Goal: Task Accomplishment & Management: Use online tool/utility

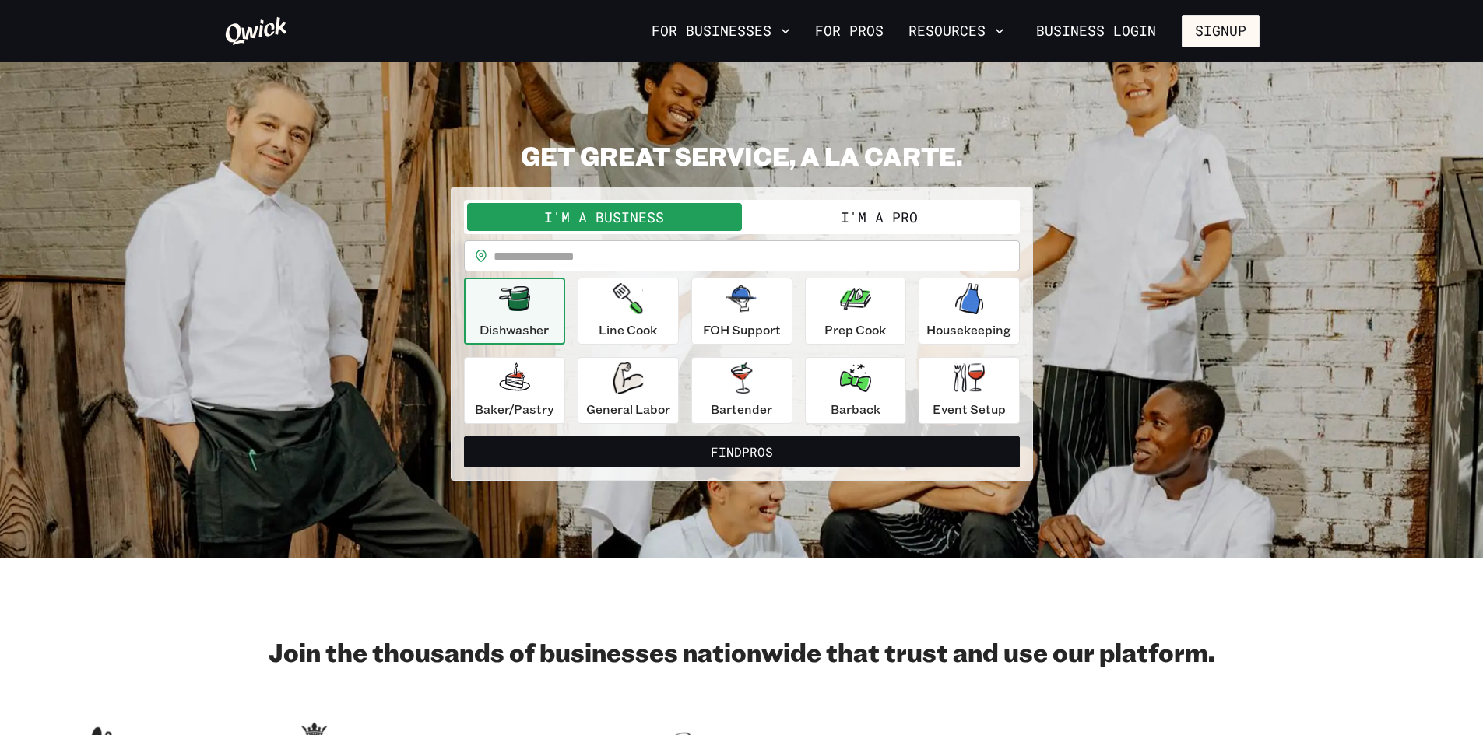
click at [890, 223] on button "I'm a Pro" at bounding box center [879, 217] width 275 height 28
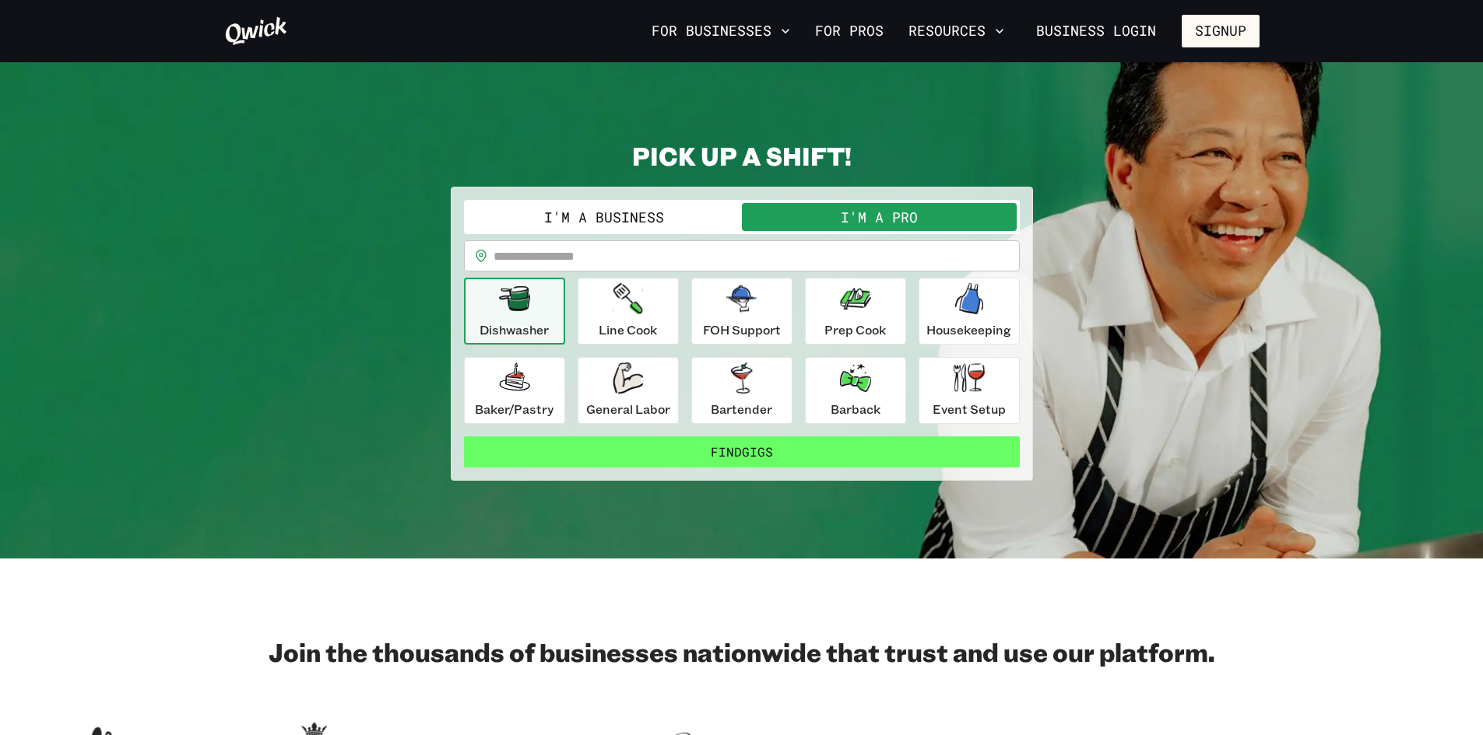
click at [732, 451] on button "Find Gigs" at bounding box center [742, 452] width 556 height 31
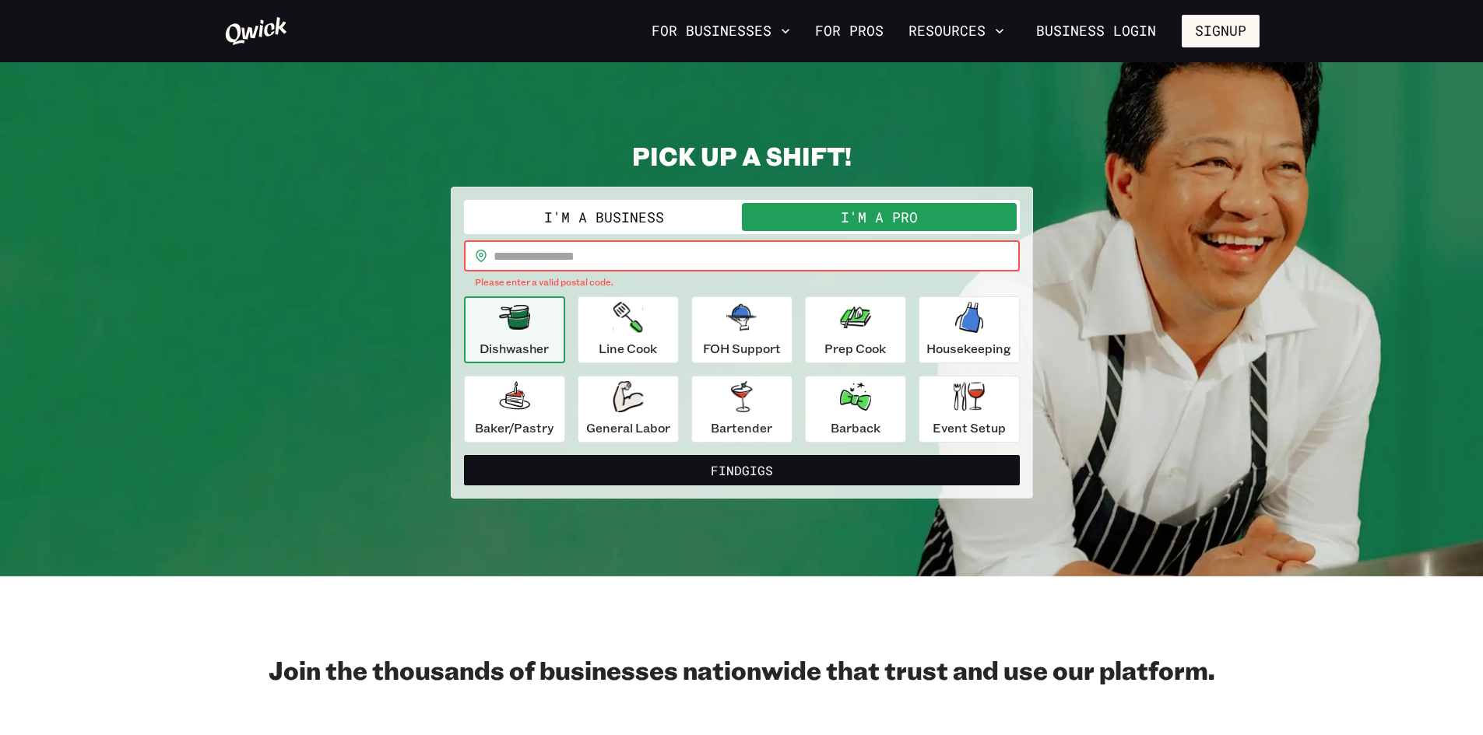
click at [622, 257] on input "text" at bounding box center [756, 255] width 526 height 31
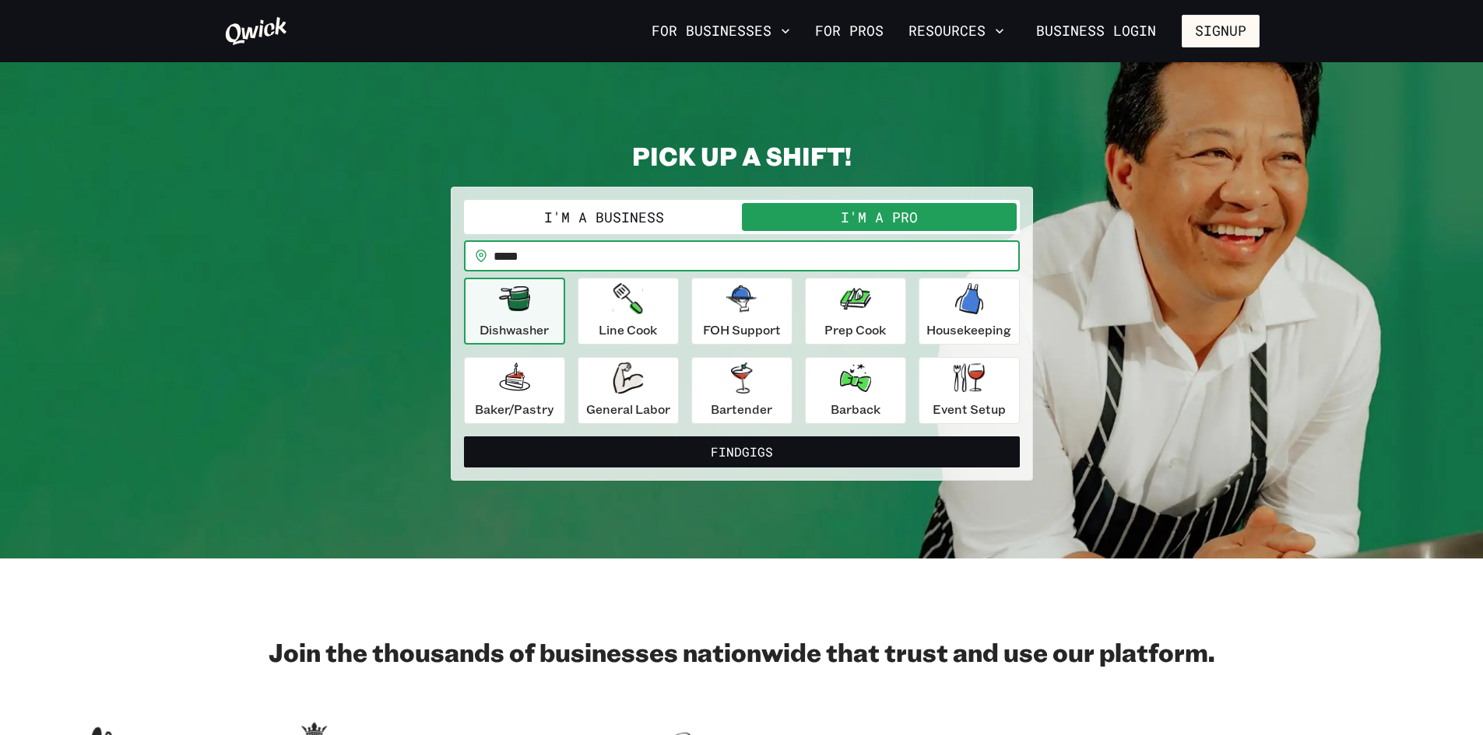
type input "*****"
click at [464, 437] on button "Find Gigs" at bounding box center [742, 452] width 556 height 31
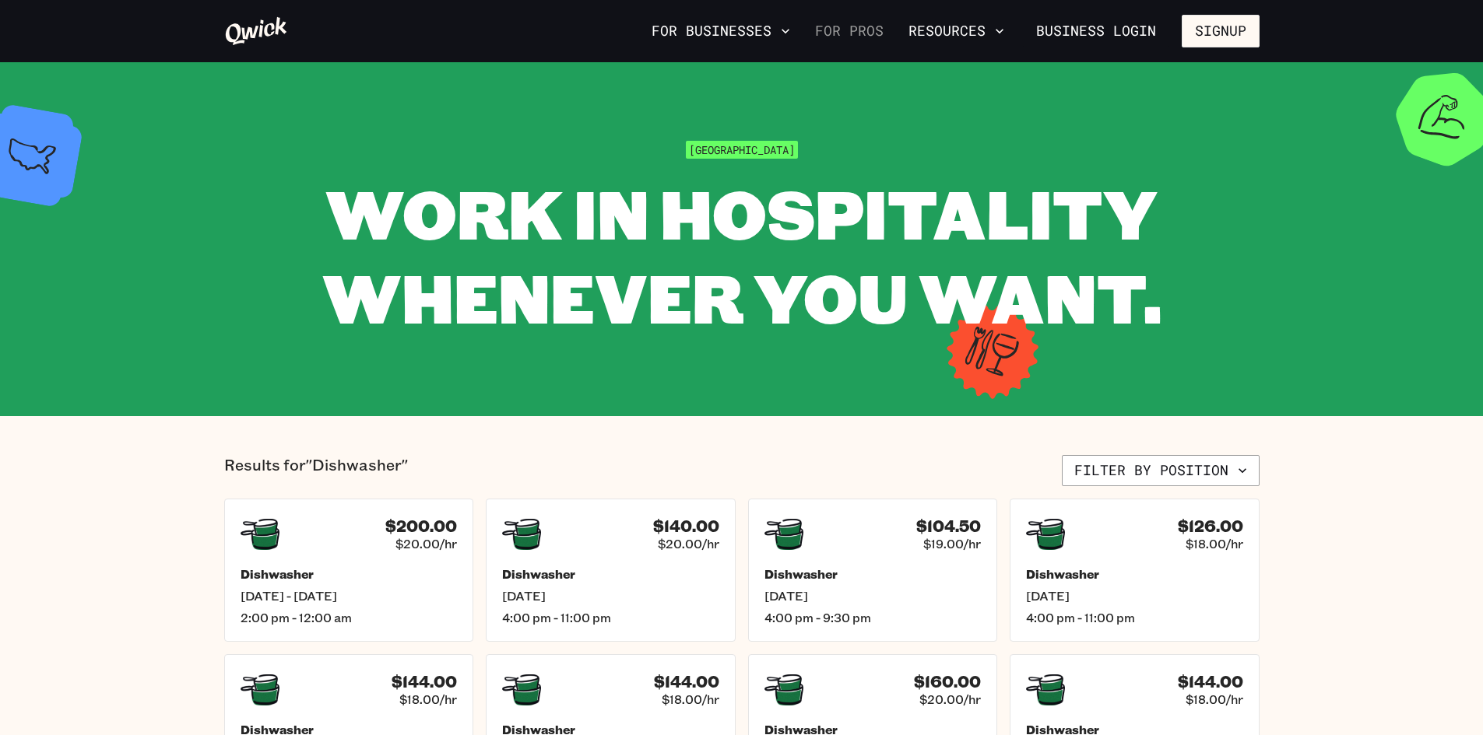
click at [850, 34] on link "For Pros" at bounding box center [849, 31] width 81 height 26
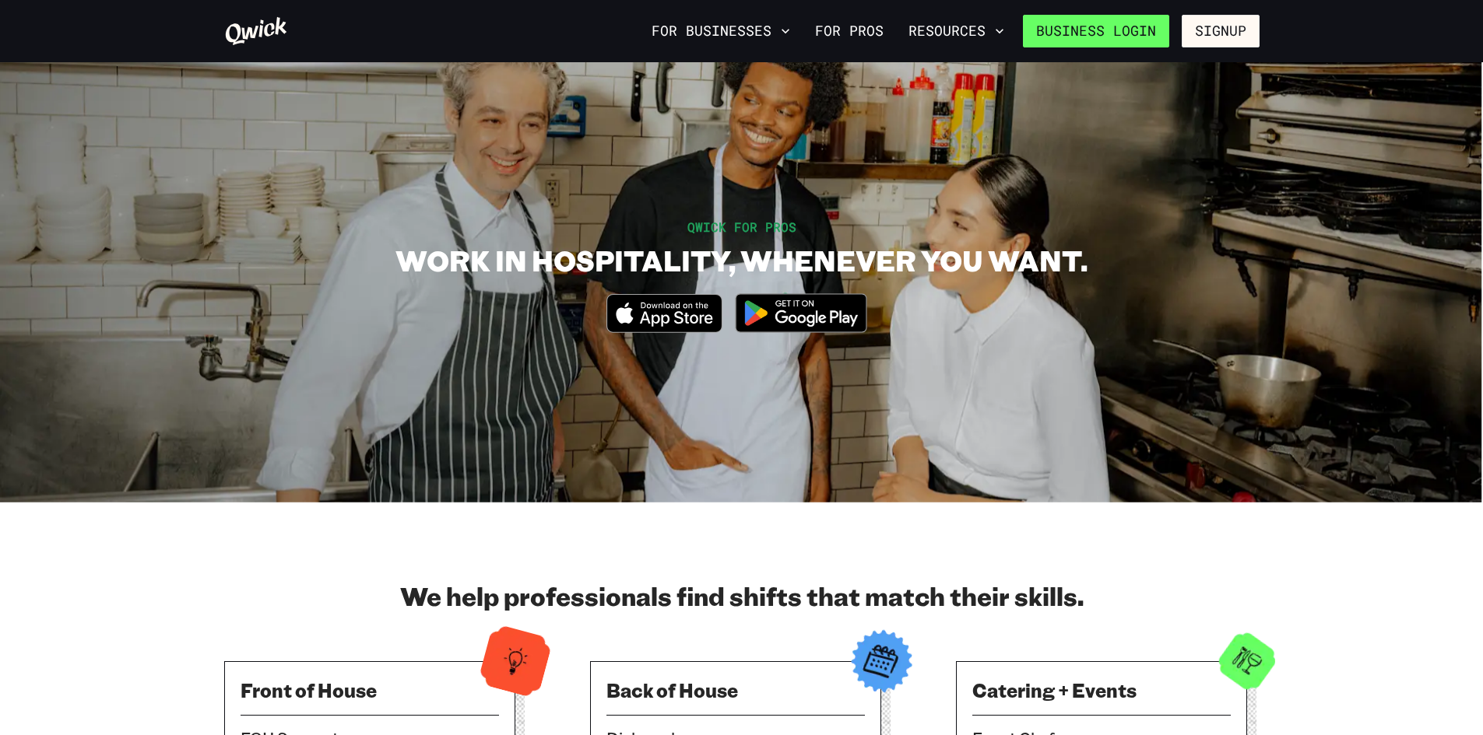
click at [1139, 39] on link "Business Login" at bounding box center [1096, 31] width 146 height 33
click at [1002, 36] on icon "button" at bounding box center [999, 31] width 16 height 16
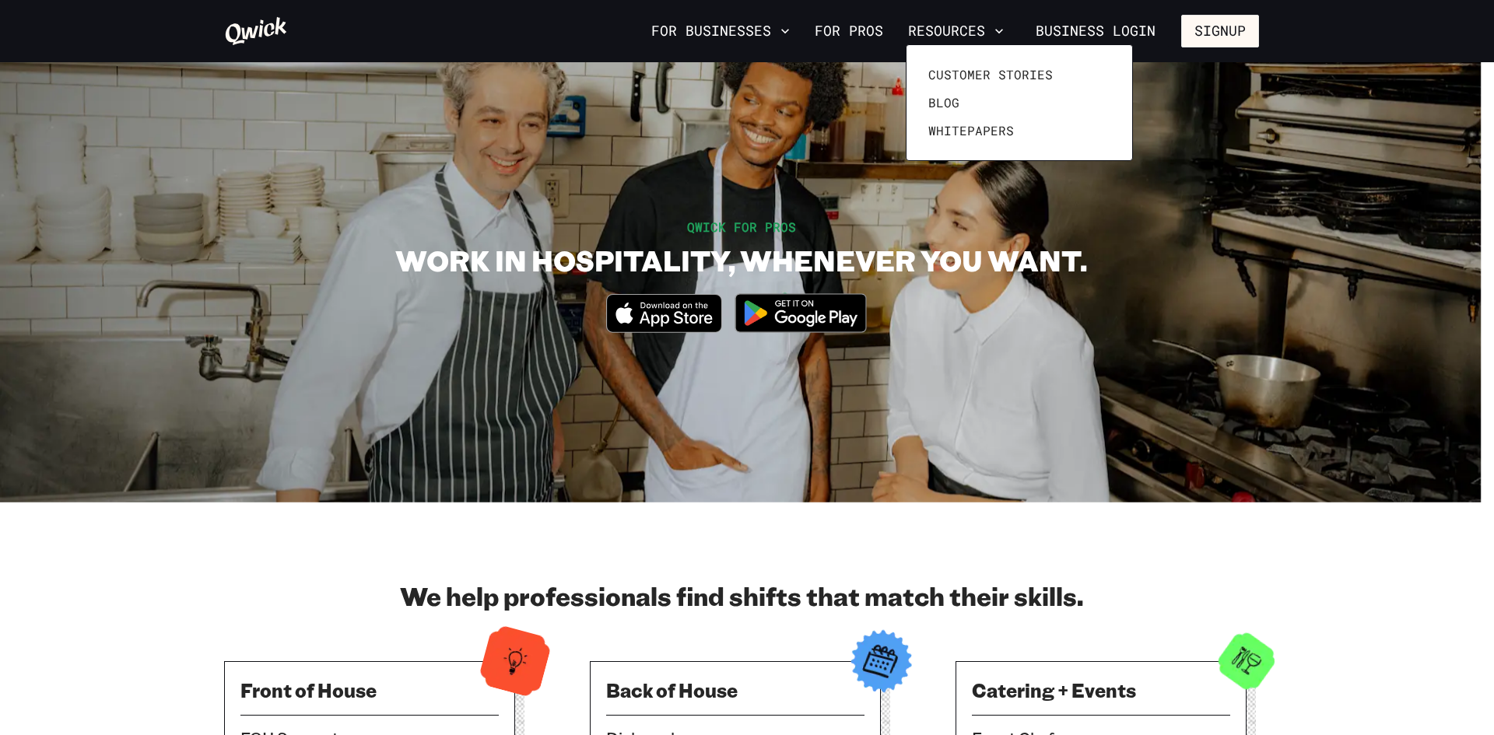
click at [863, 33] on div at bounding box center [747, 367] width 1494 height 735
